Goal: Navigation & Orientation: Find specific page/section

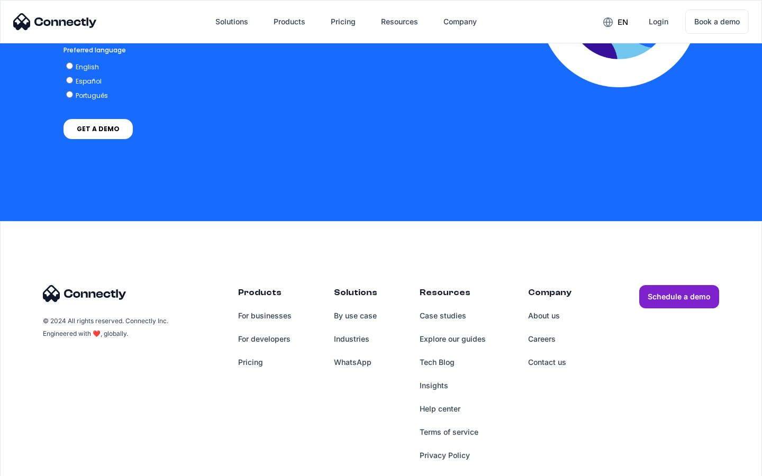
scroll to position [2334, 0]
